Goal: Task Accomplishment & Management: Complete application form

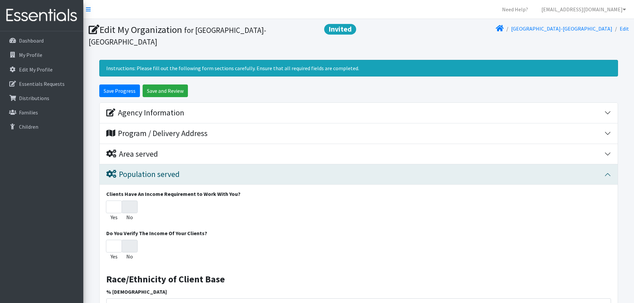
scroll to position [166, 0]
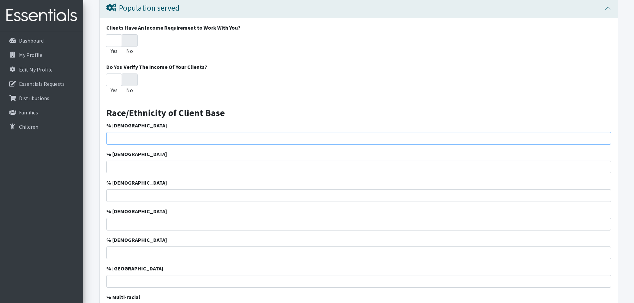
click at [427, 134] on input "% [DEMOGRAPHIC_DATA]" at bounding box center [358, 138] width 504 height 13
click at [215, 140] on input "% [DEMOGRAPHIC_DATA]" at bounding box center [358, 138] width 504 height 13
type input "51.24"
click at [226, 169] on input "% [DEMOGRAPHIC_DATA]" at bounding box center [358, 167] width 504 height 13
type input "27.62"
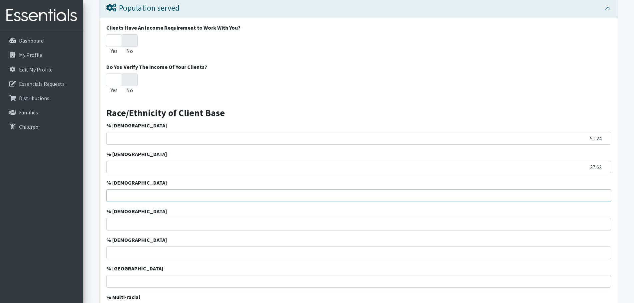
click at [231, 198] on input "% [DEMOGRAPHIC_DATA]" at bounding box center [358, 195] width 504 height 13
type input "10.1"
click at [231, 222] on input "% [DEMOGRAPHIC_DATA]" at bounding box center [358, 224] width 504 height 13
type input "2.86"
click at [232, 257] on input "% [DEMOGRAPHIC_DATA]" at bounding box center [358, 253] width 504 height 13
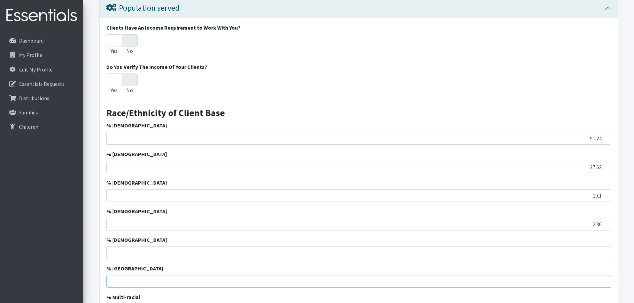
click at [230, 278] on input "% [GEOGRAPHIC_DATA]" at bounding box center [358, 281] width 504 height 13
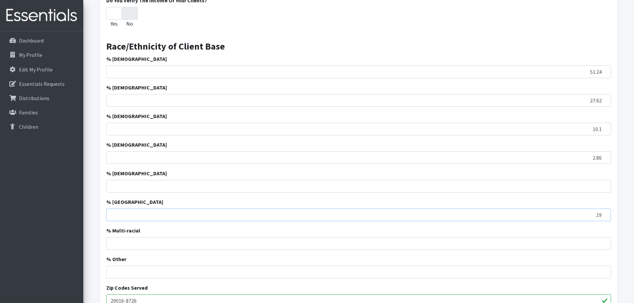
type input ".19"
click at [235, 239] on input "% Multi-racial" at bounding box center [358, 243] width 504 height 13
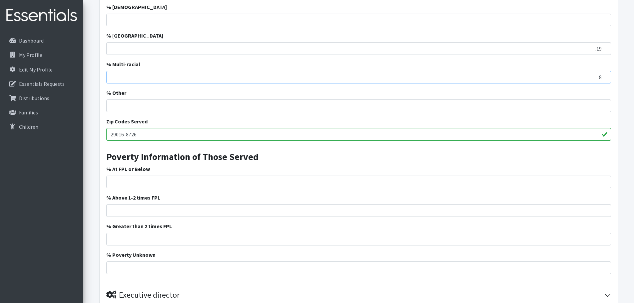
scroll to position [433, 0]
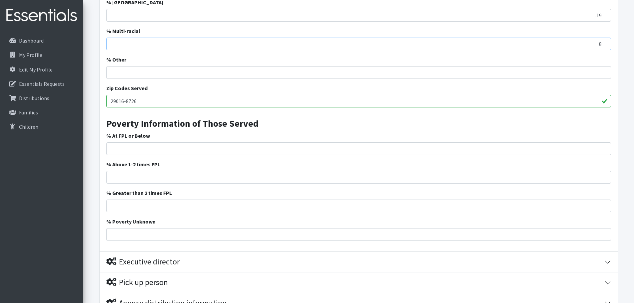
type input "8"
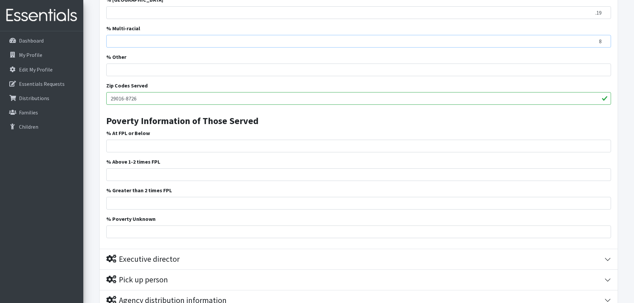
scroll to position [535, 0]
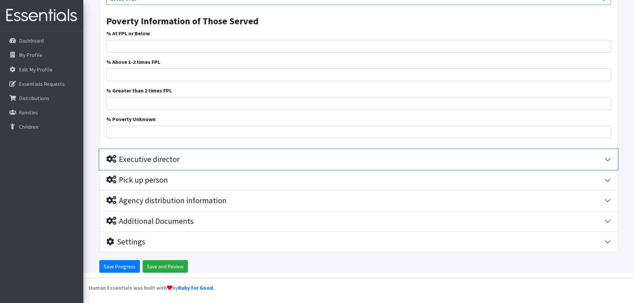
click at [395, 157] on div "Executive director" at bounding box center [355, 160] width 498 height 10
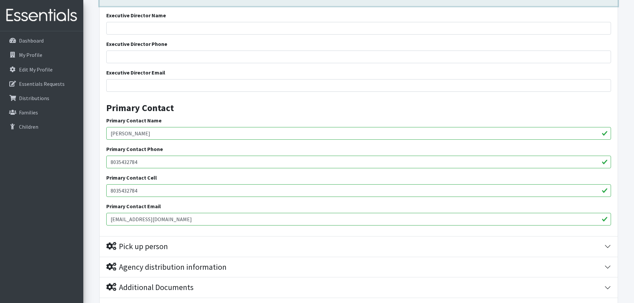
scroll to position [666, 0]
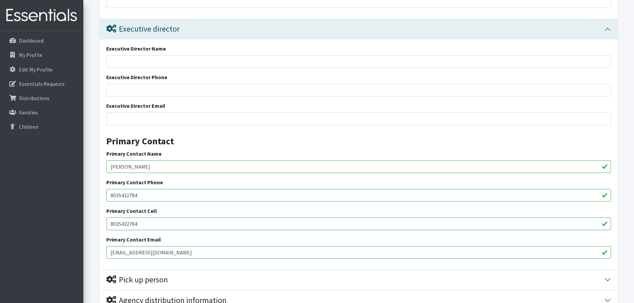
click at [235, 165] on input "[PERSON_NAME]" at bounding box center [358, 167] width 504 height 13
click at [232, 62] on input "Executive Director Name" at bounding box center [358, 61] width 504 height 13
click at [185, 166] on input "[PERSON_NAME]" at bounding box center [358, 167] width 504 height 13
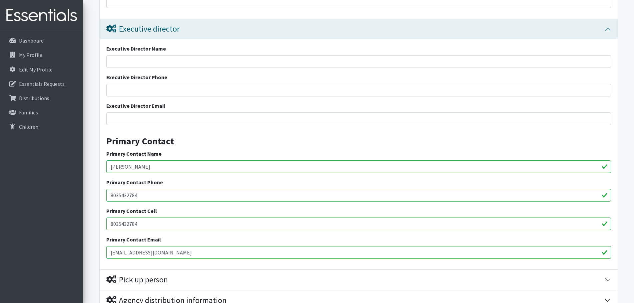
click at [185, 166] on input "[PERSON_NAME]" at bounding box center [358, 167] width 504 height 13
click at [185, 66] on input "Executive Director Name" at bounding box center [358, 61] width 504 height 13
paste input "[PERSON_NAME]"
type input "[PERSON_NAME]"
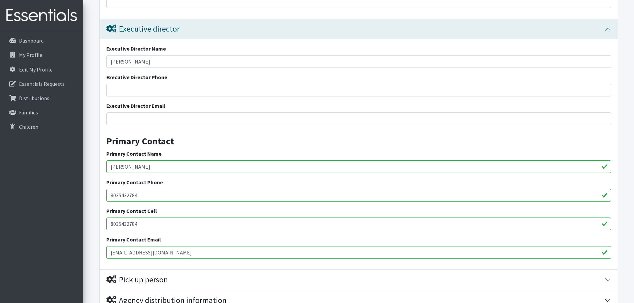
click at [153, 199] on input "8035432784" at bounding box center [358, 195] width 504 height 13
click at [154, 90] on input "Executive Director Phone" at bounding box center [358, 90] width 504 height 13
type input "v"
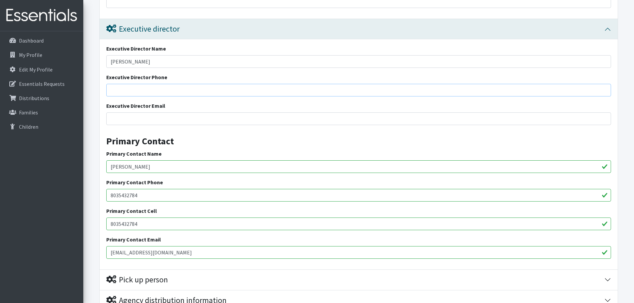
paste input "8035432784"
type input "8035432784"
click at [212, 255] on input "[EMAIL_ADDRESS][DOMAIN_NAME]" at bounding box center [358, 252] width 504 height 13
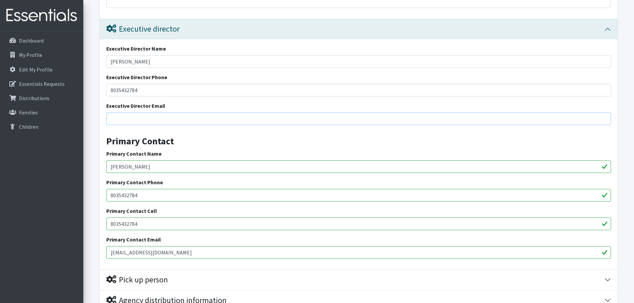
click at [218, 124] on input "Executive Director Email" at bounding box center [358, 119] width 504 height 13
paste input "[EMAIL_ADDRESS][DOMAIN_NAME]"
type input "[EMAIL_ADDRESS][DOMAIN_NAME]"
click at [223, 152] on div "Primary Contact Name Sophea Tep" at bounding box center [358, 161] width 504 height 23
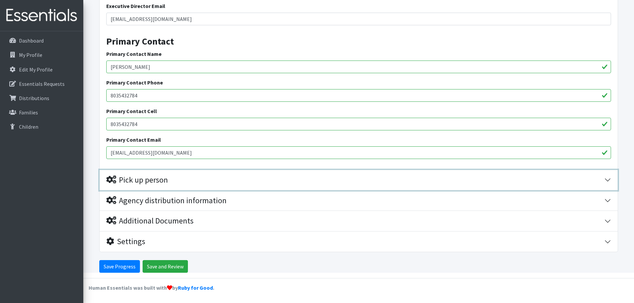
click at [229, 179] on div "Pick up person" at bounding box center [355, 180] width 498 height 10
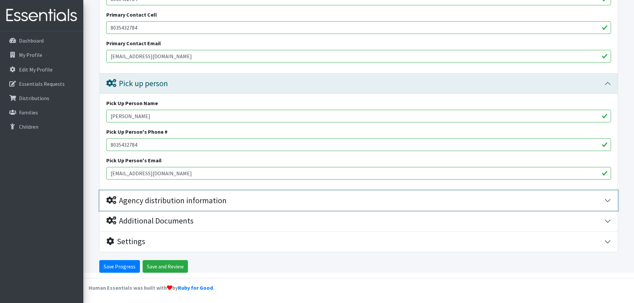
click at [226, 197] on div "Agency distribution information" at bounding box center [166, 201] width 120 height 10
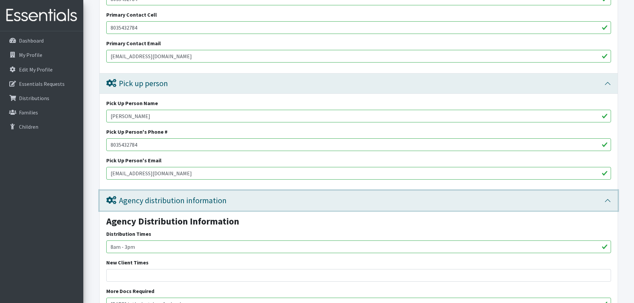
scroll to position [973, 0]
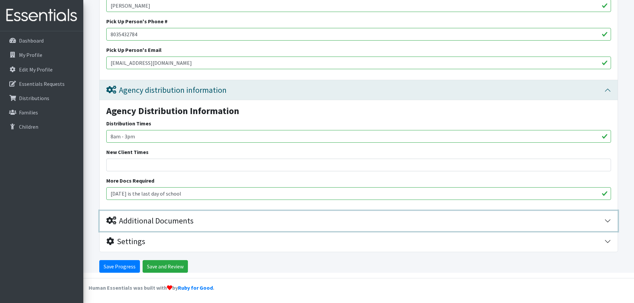
click at [216, 226] on button "Additional Documents" at bounding box center [359, 221] width 518 height 20
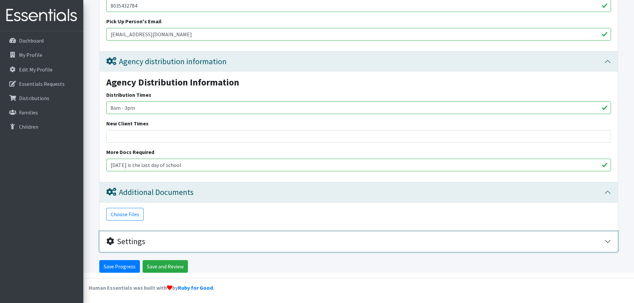
click at [221, 241] on div "Settings" at bounding box center [355, 242] width 498 height 10
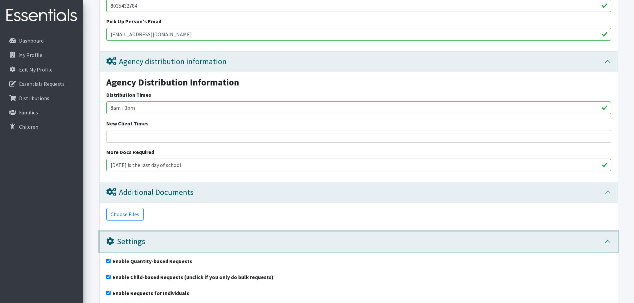
scroll to position [1060, 0]
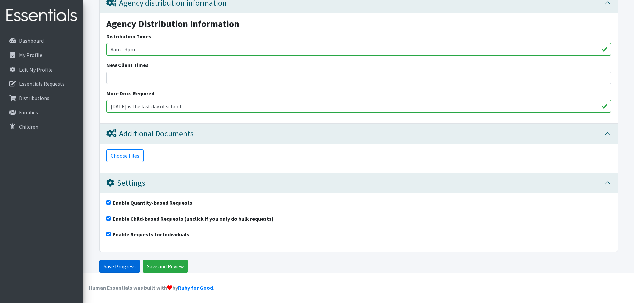
click at [130, 271] on input "Save Progress" at bounding box center [119, 266] width 41 height 13
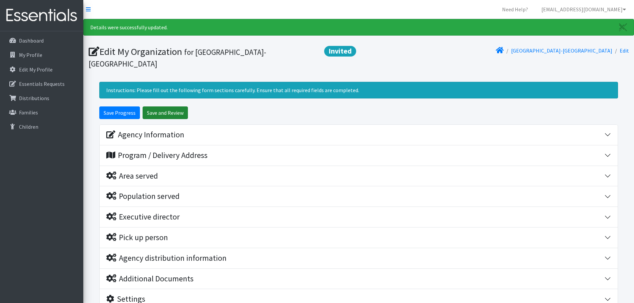
click at [166, 115] on input "Save and Review" at bounding box center [165, 113] width 45 height 13
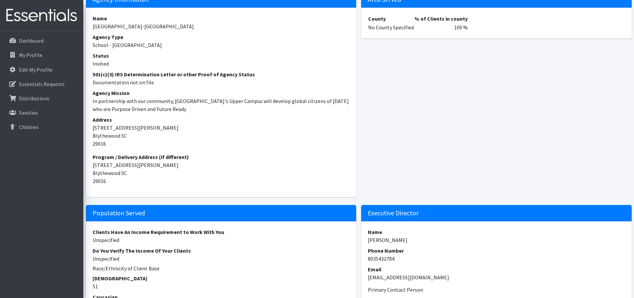
scroll to position [67, 0]
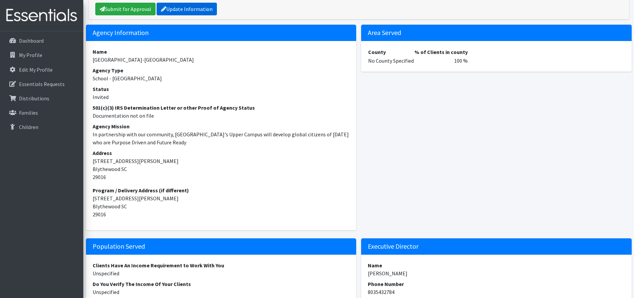
click at [168, 10] on link "Update Information" at bounding box center [187, 9] width 60 height 13
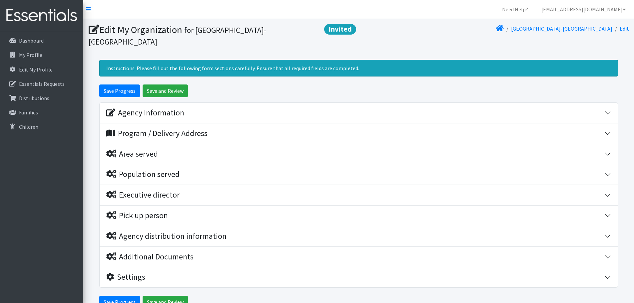
scroll to position [33, 0]
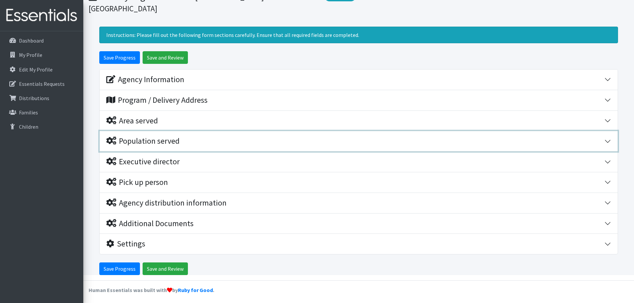
click at [198, 137] on div "Population served" at bounding box center [355, 142] width 498 height 10
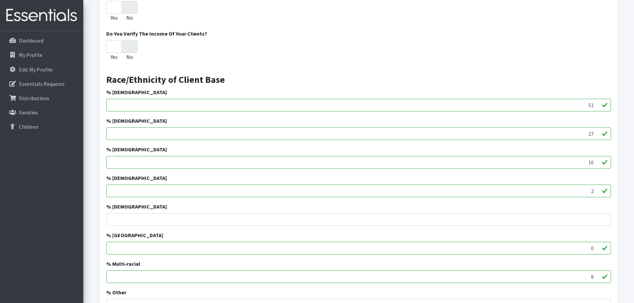
scroll to position [366, 0]
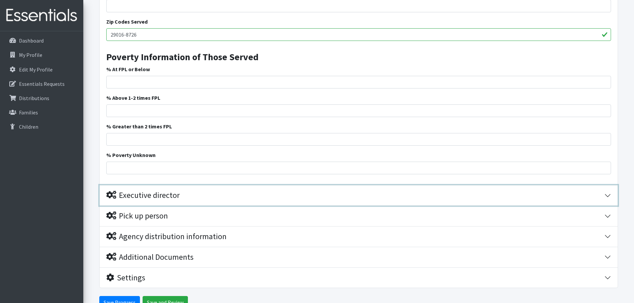
click at [209, 193] on div "Executive director" at bounding box center [355, 196] width 498 height 10
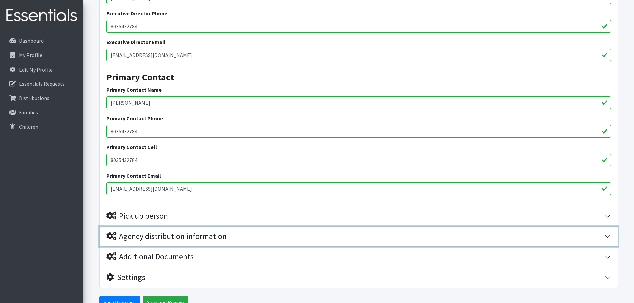
click at [204, 246] on button "Agency distribution information" at bounding box center [359, 237] width 518 height 20
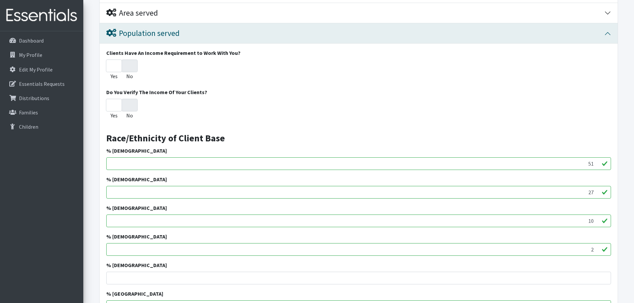
scroll to position [75, 0]
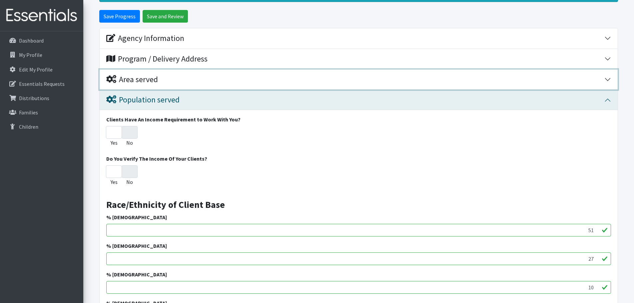
click at [207, 77] on div "Area served" at bounding box center [355, 80] width 498 height 10
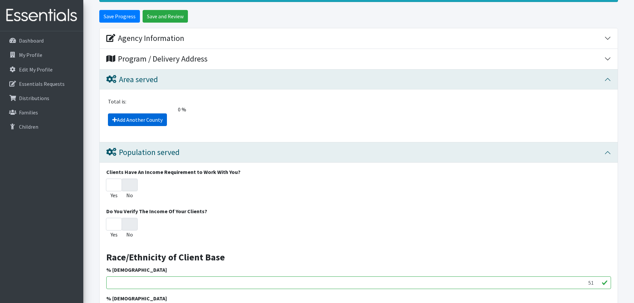
click at [159, 123] on link "Add Another County" at bounding box center [137, 120] width 59 height 13
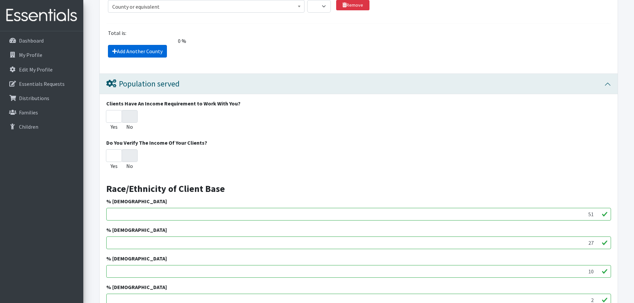
scroll to position [72, 0]
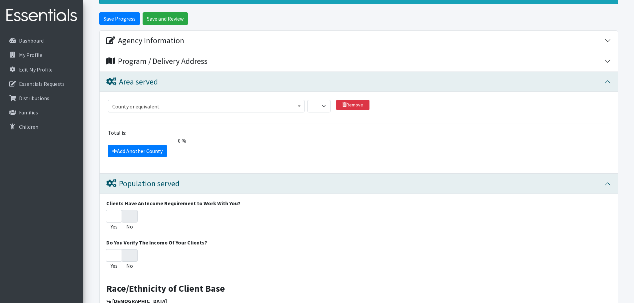
click at [206, 106] on span "County or equivalent" at bounding box center [206, 106] width 188 height 9
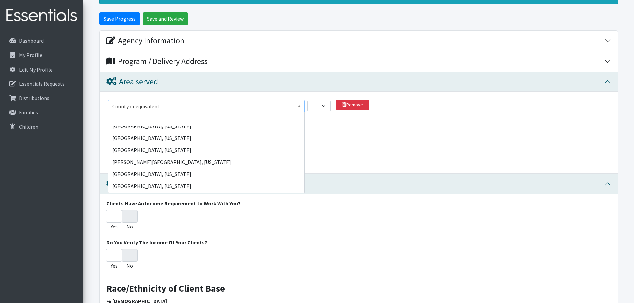
scroll to position [30468, 0]
